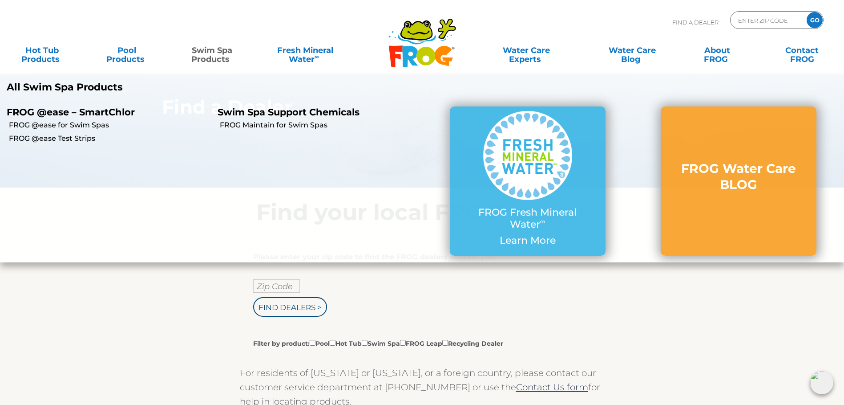
click at [207, 55] on link "Swim Spa Products" at bounding box center [212, 50] width 66 height 18
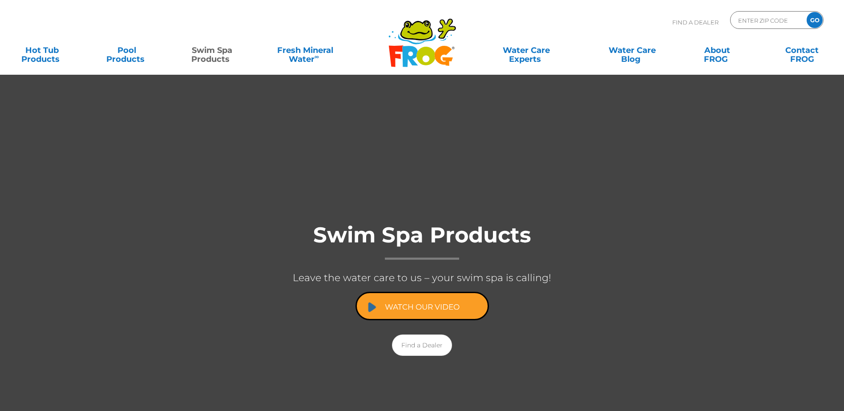
click at [389, 304] on link "Watch Our Video" at bounding box center [423, 306] width 134 height 28
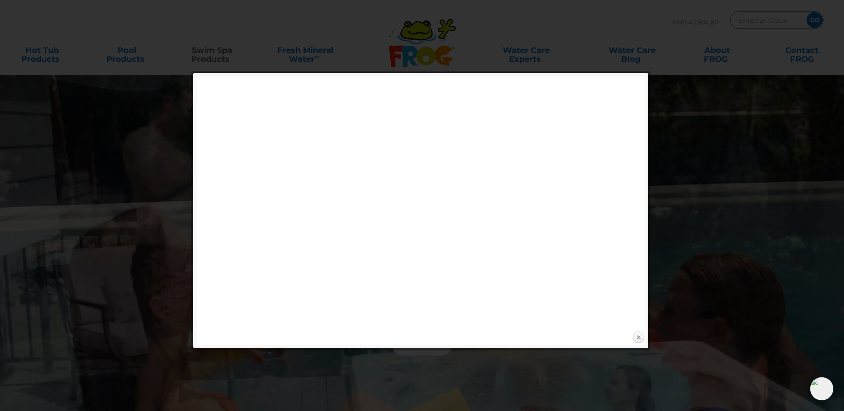
click at [642, 334] on link "Close" at bounding box center [638, 337] width 13 height 13
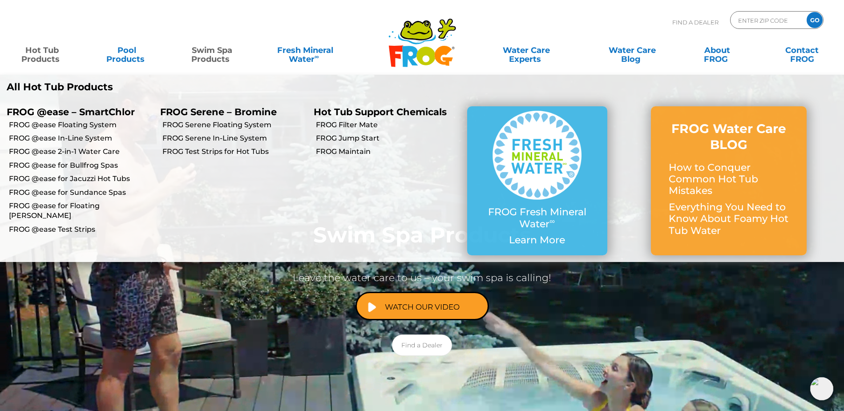
click at [36, 53] on link "Hot Tub Products" at bounding box center [42, 50] width 66 height 18
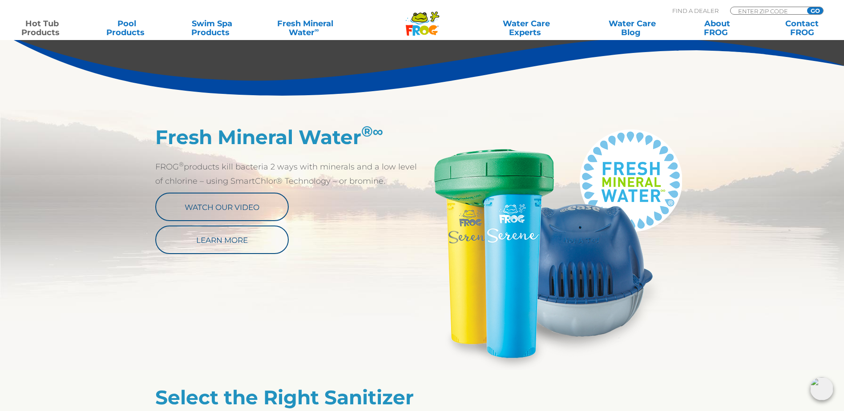
scroll to position [401, 0]
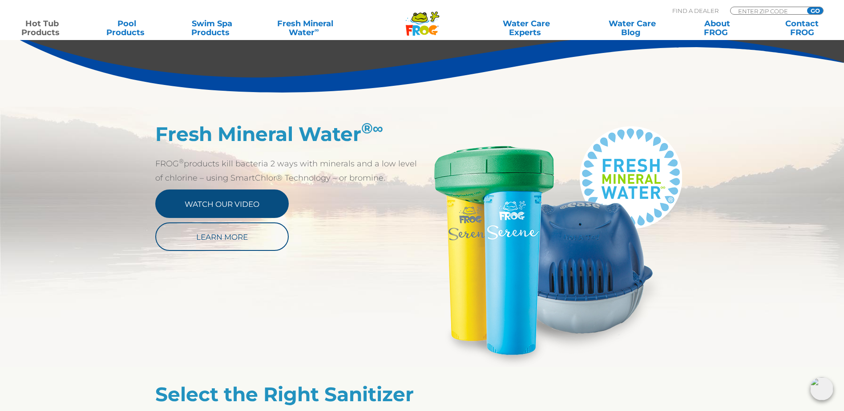
click at [212, 199] on link "Watch Our Video" at bounding box center [222, 204] width 134 height 28
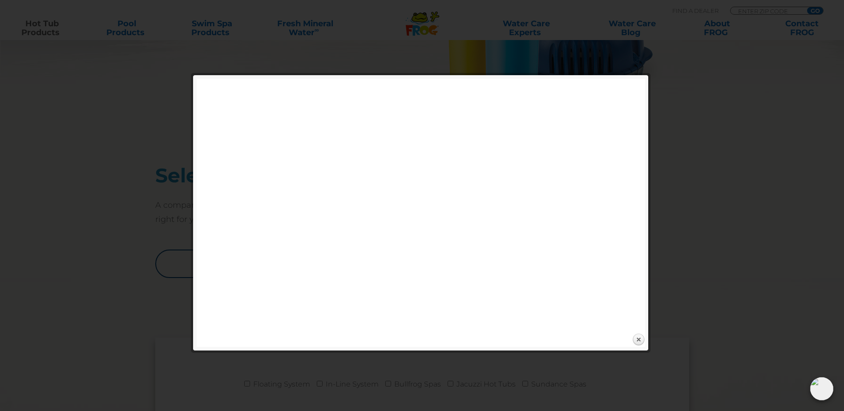
scroll to position [623, 0]
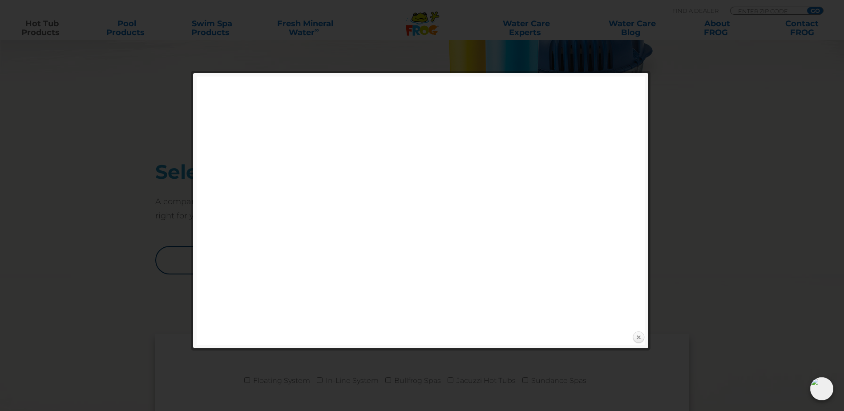
click at [638, 339] on link "Close" at bounding box center [638, 337] width 13 height 13
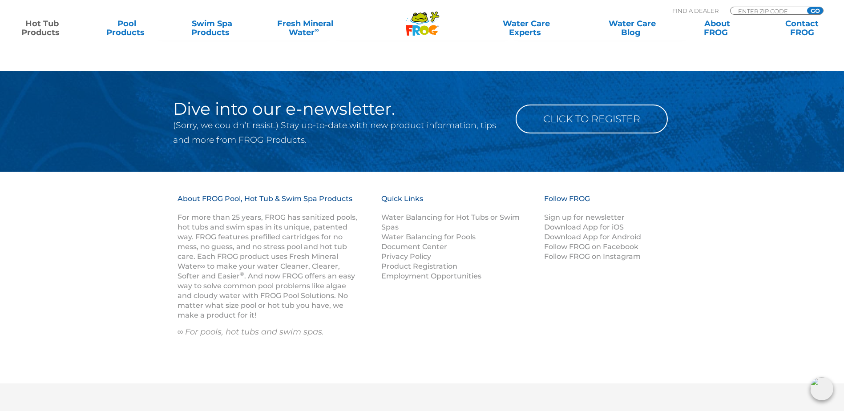
scroll to position [2893, 0]
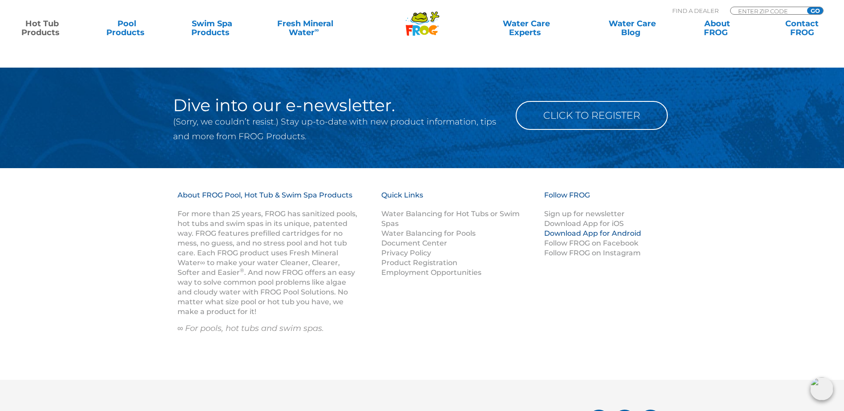
click at [588, 232] on link "Download App for Android" at bounding box center [592, 233] width 97 height 8
